Goal: Register for event/course

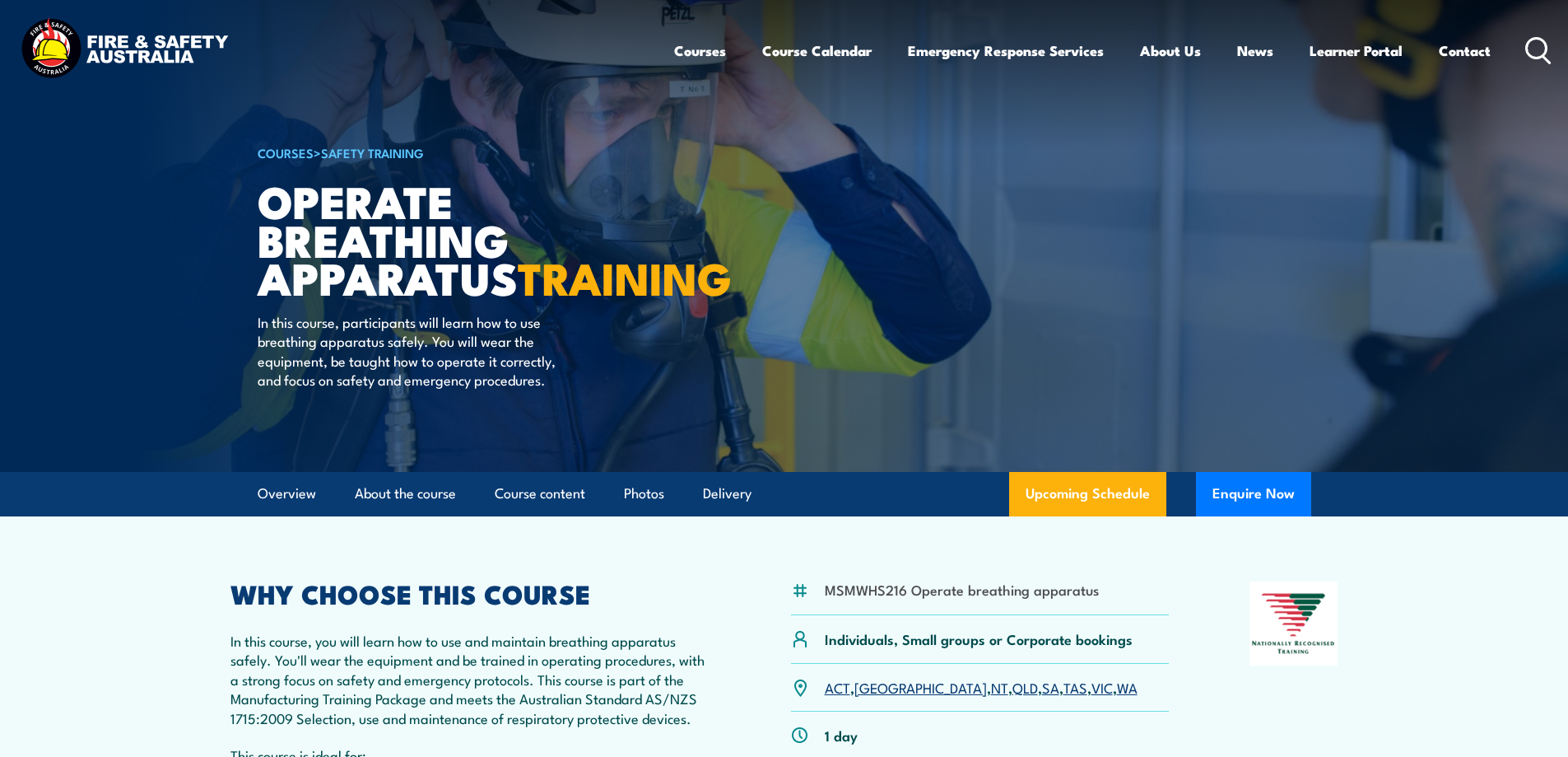
click at [817, 46] on link "Course Calendar" at bounding box center [817, 50] width 110 height 43
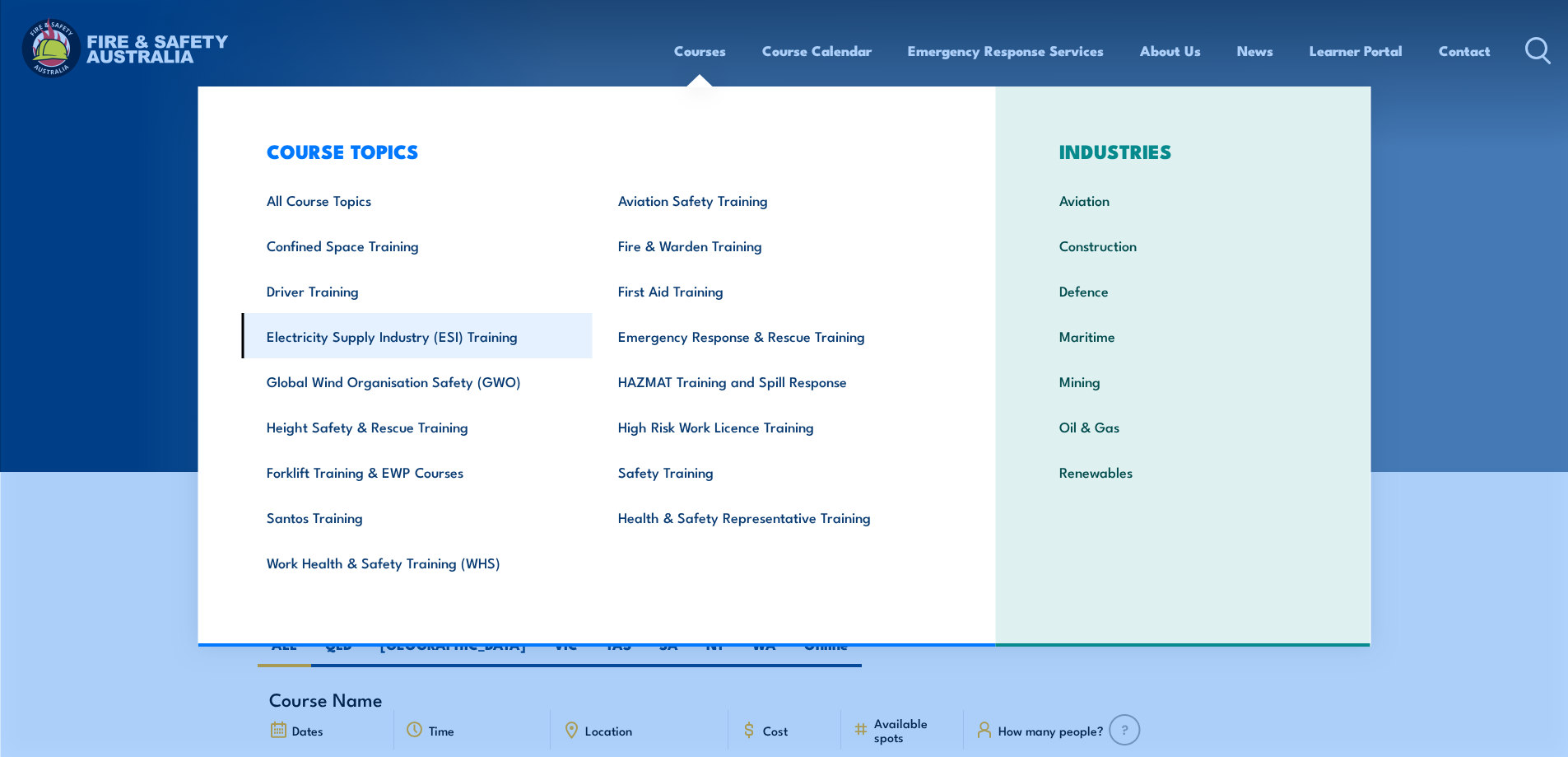
click at [405, 334] on link "Electricity Supply Industry (ESI) Training" at bounding box center [417, 336] width 352 height 45
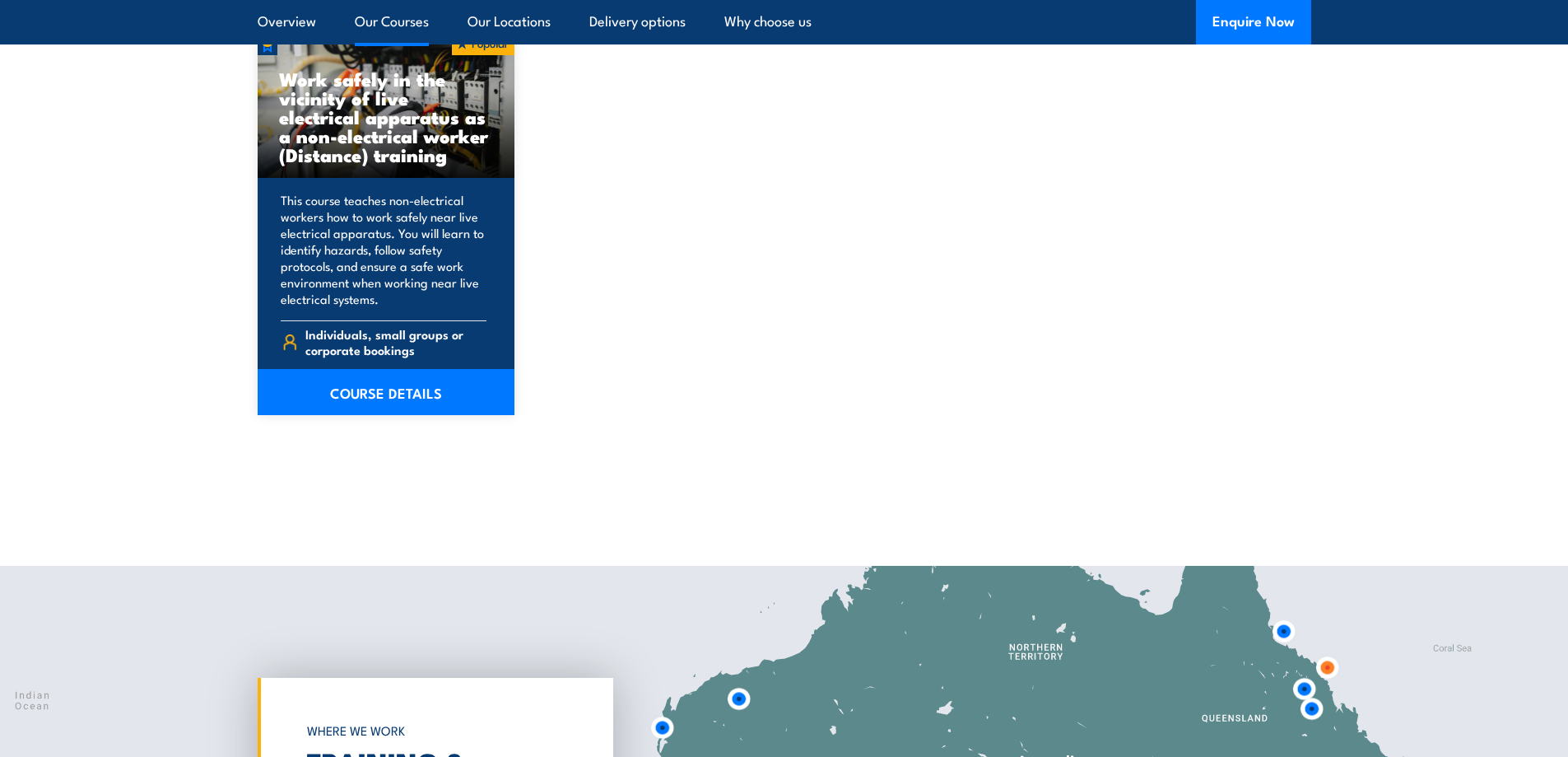
scroll to position [2965, 0]
